Goal: Task Accomplishment & Management: Use online tool/utility

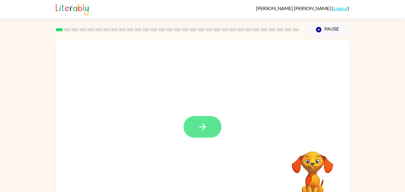
click at [204, 118] on button "button" at bounding box center [202, 127] width 38 height 22
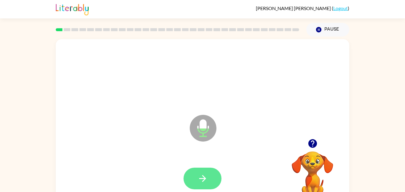
click at [207, 171] on button "button" at bounding box center [202, 178] width 38 height 22
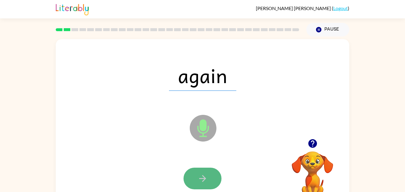
click at [215, 187] on button "button" at bounding box center [202, 178] width 38 height 22
click at [190, 175] on button "button" at bounding box center [202, 178] width 38 height 22
click at [204, 169] on button "button" at bounding box center [202, 178] width 38 height 22
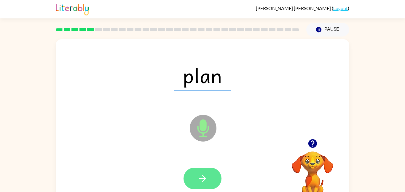
click at [203, 182] on icon "button" at bounding box center [202, 178] width 10 height 10
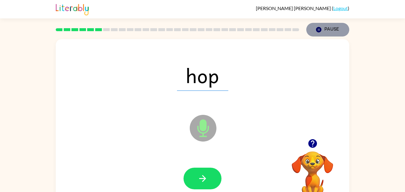
click at [320, 30] on icon "button" at bounding box center [318, 29] width 5 height 5
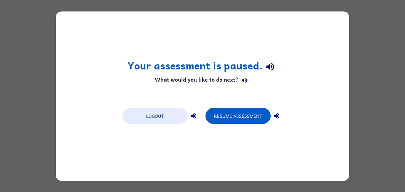
click at [329, 111] on div "Your assessment is paused. What would you like to do next? Logout Resume Assess…" at bounding box center [202, 95] width 293 height 169
click at [255, 115] on button "Resume Assessment" at bounding box center [237, 115] width 65 height 16
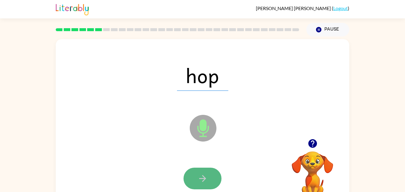
click at [215, 184] on button "button" at bounding box center [202, 178] width 38 height 22
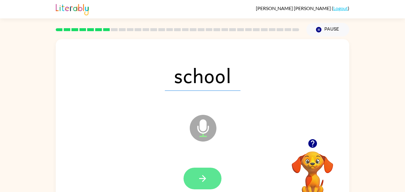
click at [203, 172] on button "button" at bounding box center [202, 178] width 38 height 22
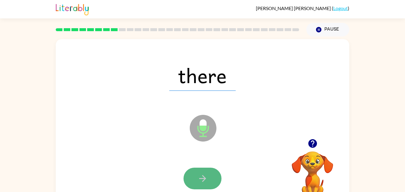
click at [208, 177] on button "button" at bounding box center [202, 178] width 38 height 22
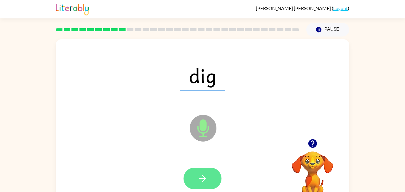
click at [200, 176] on icon "button" at bounding box center [202, 178] width 10 height 10
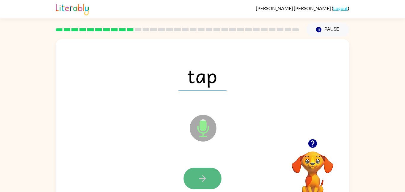
click at [205, 167] on button "button" at bounding box center [202, 178] width 38 height 22
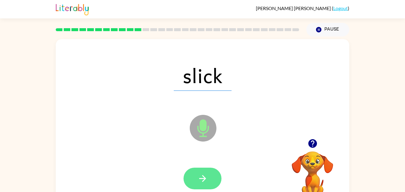
click at [207, 173] on icon "button" at bounding box center [202, 178] width 10 height 10
click at [208, 175] on button "button" at bounding box center [202, 178] width 38 height 22
click at [212, 177] on button "button" at bounding box center [202, 178] width 38 height 22
click at [214, 183] on button "button" at bounding box center [202, 178] width 38 height 22
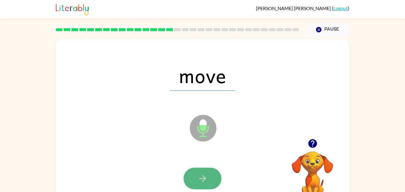
click at [201, 171] on button "button" at bounding box center [202, 178] width 38 height 22
click at [206, 174] on icon "button" at bounding box center [202, 178] width 10 height 10
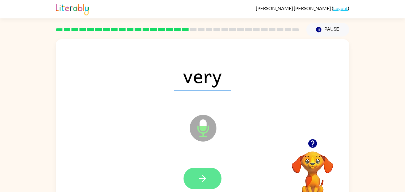
click at [193, 179] on button "button" at bounding box center [202, 178] width 38 height 22
click at [198, 182] on icon "button" at bounding box center [202, 178] width 10 height 10
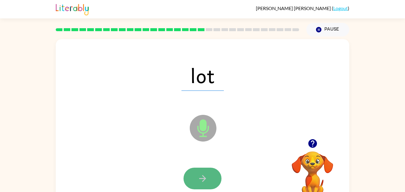
click at [205, 168] on button "button" at bounding box center [202, 178] width 38 height 22
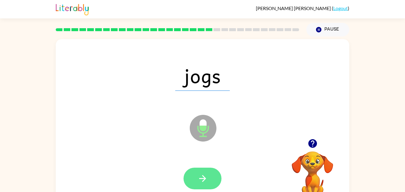
click at [204, 174] on icon "button" at bounding box center [202, 178] width 10 height 10
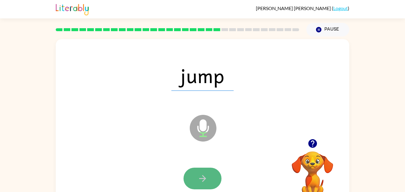
click at [203, 172] on button "button" at bounding box center [202, 178] width 38 height 22
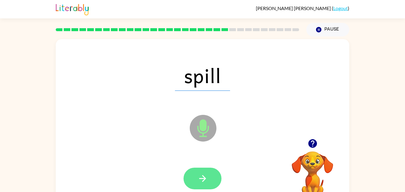
click at [204, 170] on button "button" at bounding box center [202, 178] width 38 height 22
click at [196, 178] on button "button" at bounding box center [202, 178] width 38 height 22
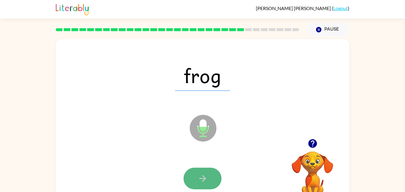
click at [198, 174] on icon "button" at bounding box center [202, 178] width 10 height 10
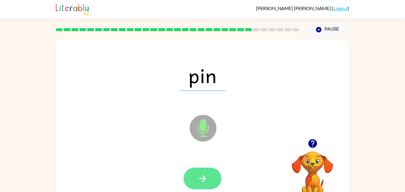
click at [205, 176] on icon "button" at bounding box center [202, 178] width 10 height 10
click at [206, 176] on icon "button" at bounding box center [202, 178] width 10 height 10
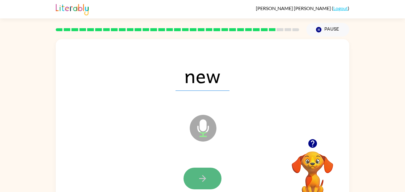
click at [206, 176] on icon "button" at bounding box center [202, 178] width 10 height 10
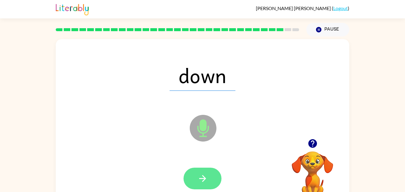
click at [205, 176] on icon "button" at bounding box center [202, 178] width 10 height 10
click at [205, 173] on icon "button" at bounding box center [202, 178] width 10 height 10
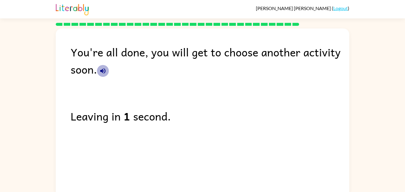
click at [105, 74] on icon "button" at bounding box center [102, 70] width 7 height 7
